Goal: Transaction & Acquisition: Book appointment/travel/reservation

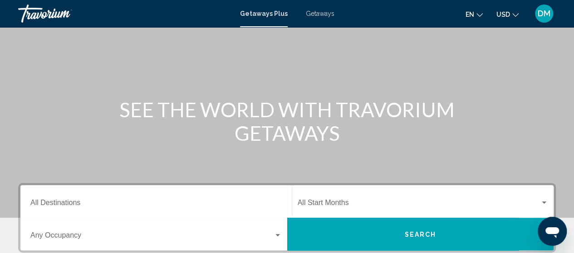
scroll to position [55, 0]
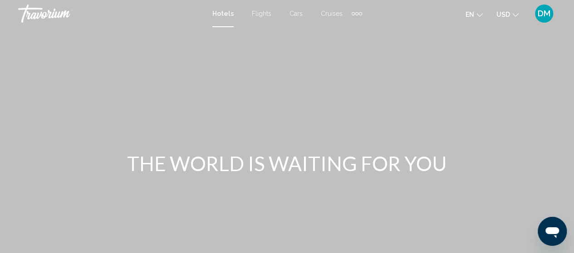
click at [294, 14] on span "Cars" at bounding box center [295, 13] width 13 height 7
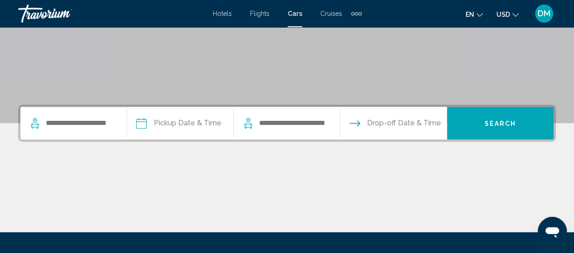
scroll to position [150, 0]
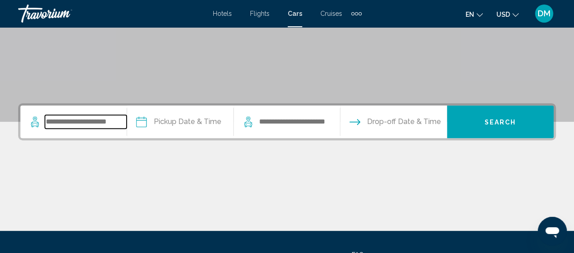
click at [78, 125] on input "Search widget" at bounding box center [86, 122] width 82 height 14
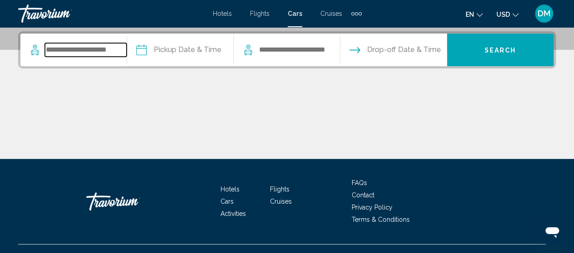
scroll to position [224, 0]
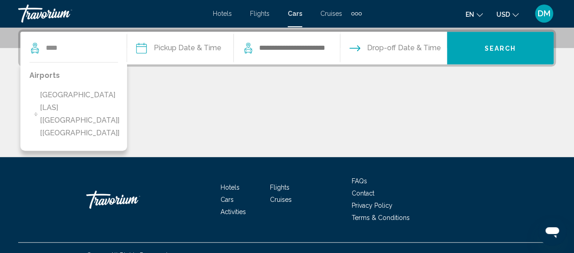
drag, startPoint x: 69, startPoint y: 103, endPoint x: 54, endPoint y: 102, distance: 14.5
click at [54, 102] on span "[GEOGRAPHIC_DATA] [LAS] [[GEOGRAPHIC_DATA]] [[GEOGRAPHIC_DATA]]" at bounding box center [83, 114] width 87 height 51
type input "**********"
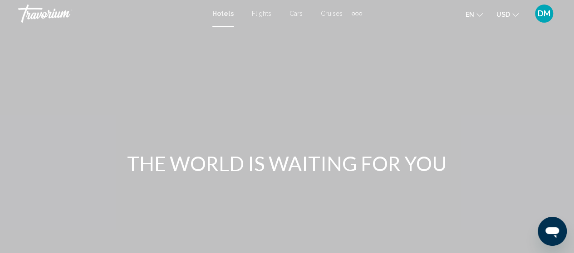
click at [301, 10] on span "Cars" at bounding box center [295, 13] width 13 height 7
click at [294, 14] on span "Cars" at bounding box center [295, 13] width 15 height 7
click at [296, 14] on span "Cars" at bounding box center [295, 13] width 15 height 7
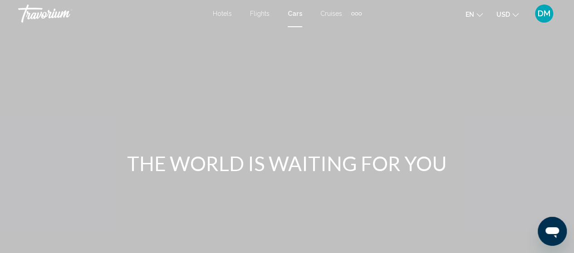
click at [298, 11] on span "Cars" at bounding box center [295, 13] width 15 height 7
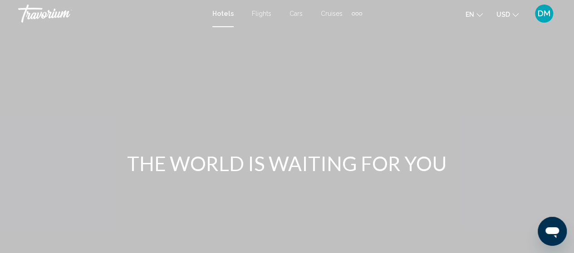
click at [297, 13] on span "Cars" at bounding box center [295, 13] width 13 height 7
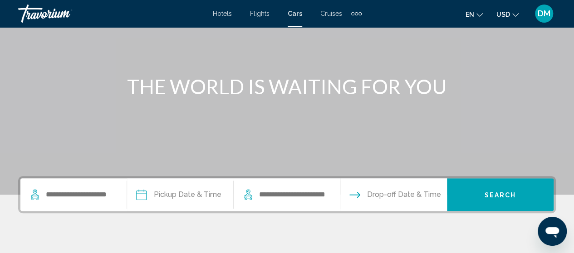
scroll to position [112, 0]
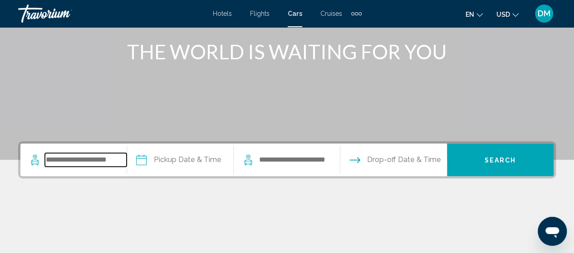
click at [78, 159] on input "Search widget" at bounding box center [86, 160] width 82 height 14
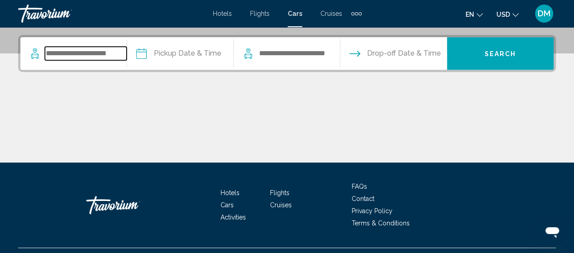
scroll to position [224, 0]
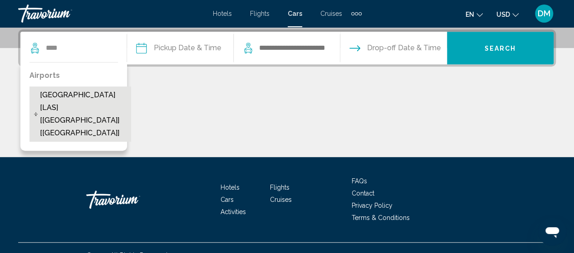
click at [86, 98] on span "[GEOGRAPHIC_DATA] [LAS] [[GEOGRAPHIC_DATA]] [[GEOGRAPHIC_DATA]]" at bounding box center [83, 114] width 87 height 51
type input "**********"
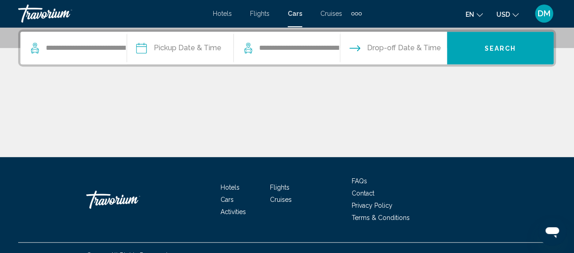
click at [200, 46] on input "Pickup date" at bounding box center [180, 49] width 110 height 35
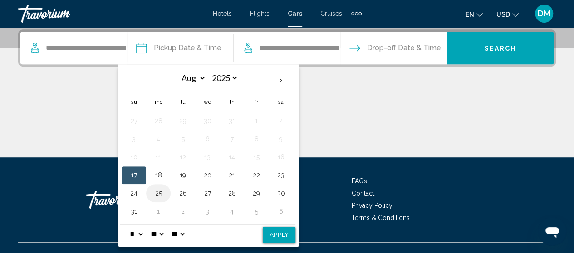
click at [158, 195] on button "25" at bounding box center [158, 193] width 15 height 13
click at [270, 234] on button "Apply" at bounding box center [279, 235] width 33 height 16
type input "**********"
select select "*"
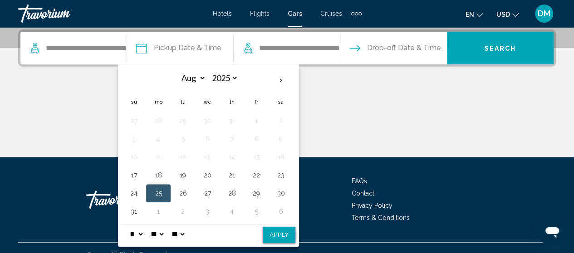
select select "*"
select select "**"
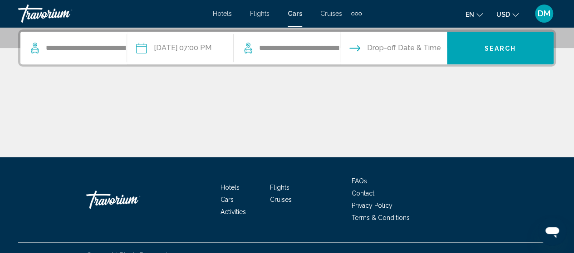
click at [411, 54] on input "Drop-off date" at bounding box center [393, 49] width 110 height 35
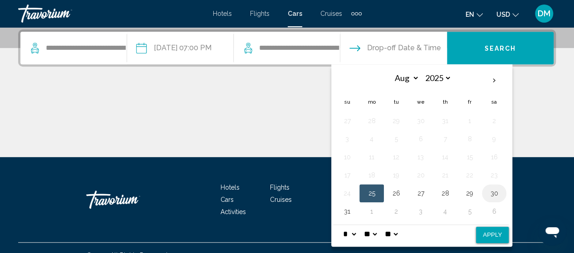
click at [491, 190] on button "30" at bounding box center [494, 193] width 15 height 13
click at [503, 232] on button "Apply" at bounding box center [492, 235] width 33 height 16
type input "**********"
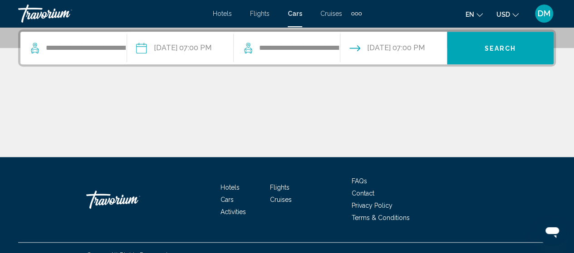
drag, startPoint x: 474, startPoint y: 49, endPoint x: 496, endPoint y: 45, distance: 22.6
click at [496, 45] on span "Search" at bounding box center [500, 48] width 32 height 7
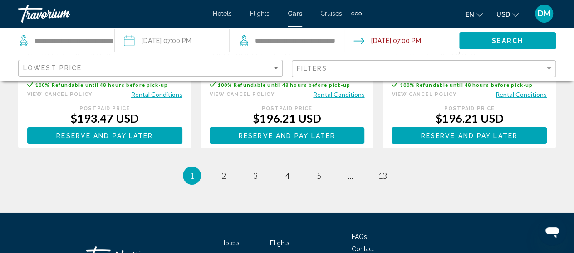
scroll to position [1489, 0]
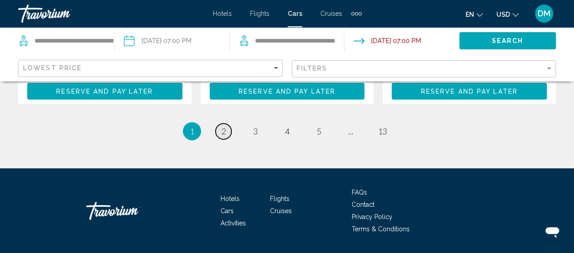
click at [226, 124] on link "page 2" at bounding box center [223, 132] width 16 height 16
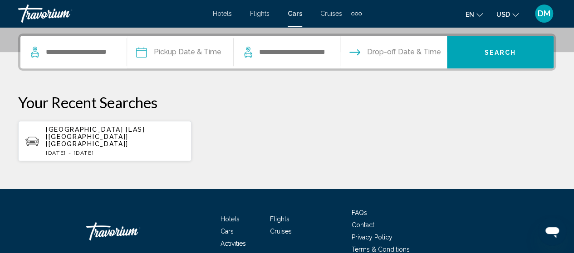
scroll to position [223, 0]
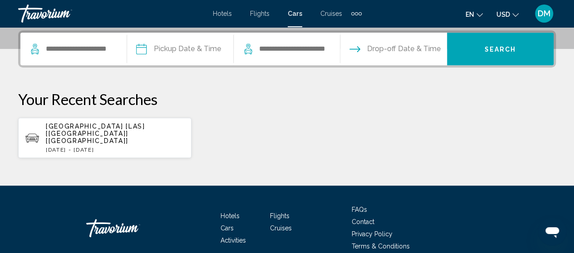
click at [138, 127] on span "[GEOGRAPHIC_DATA] [LAS] [[GEOGRAPHIC_DATA]] [[GEOGRAPHIC_DATA]]" at bounding box center [95, 134] width 99 height 22
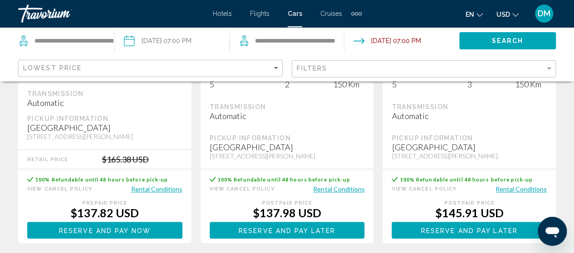
scroll to position [249, 0]
